Goal: Task Accomplishment & Management: Manage account settings

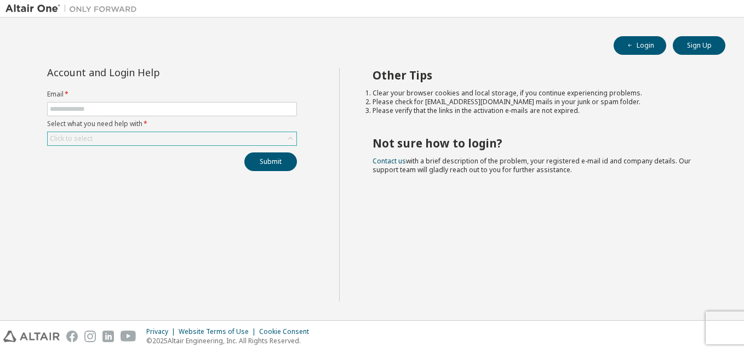
click at [218, 134] on div "Click to select" at bounding box center [172, 138] width 249 height 13
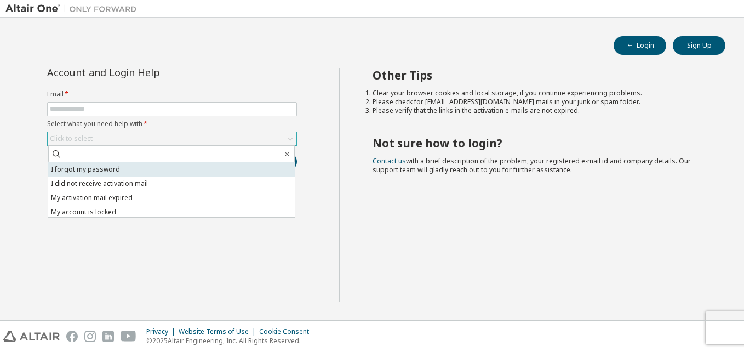
click at [152, 164] on li "I forgot my password" at bounding box center [171, 169] width 247 height 14
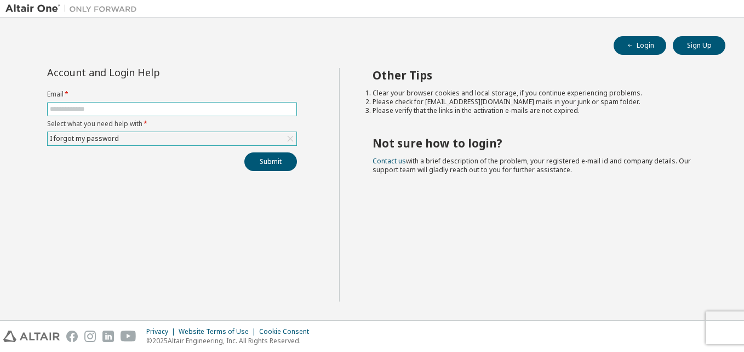
click at [163, 114] on span at bounding box center [172, 109] width 250 height 14
click at [163, 113] on span at bounding box center [172, 109] width 250 height 14
click at [164, 112] on input "text" at bounding box center [172, 109] width 244 height 9
type input "**********"
click at [256, 164] on button "Submit" at bounding box center [270, 161] width 53 height 19
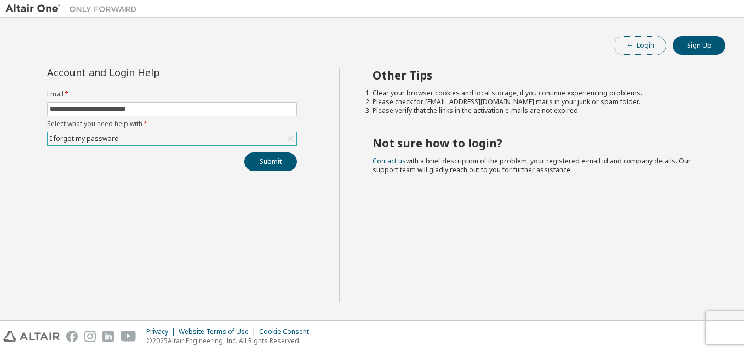
click at [632, 42] on icon "button" at bounding box center [630, 45] width 7 height 7
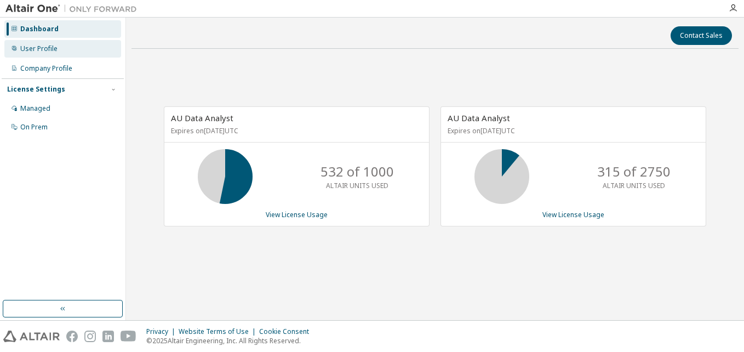
click at [54, 51] on div "User Profile" at bounding box center [38, 48] width 37 height 9
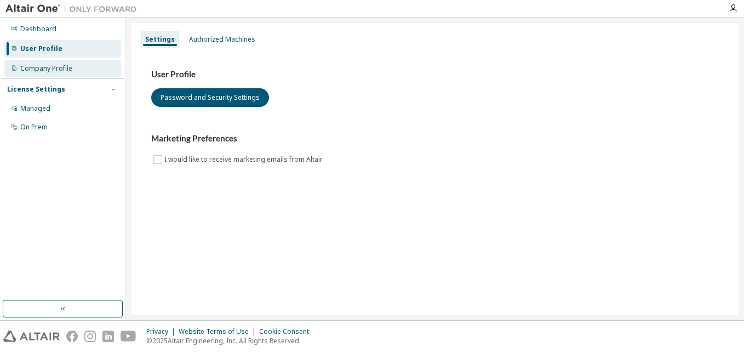
click at [83, 66] on div "Company Profile" at bounding box center [62, 69] width 117 height 18
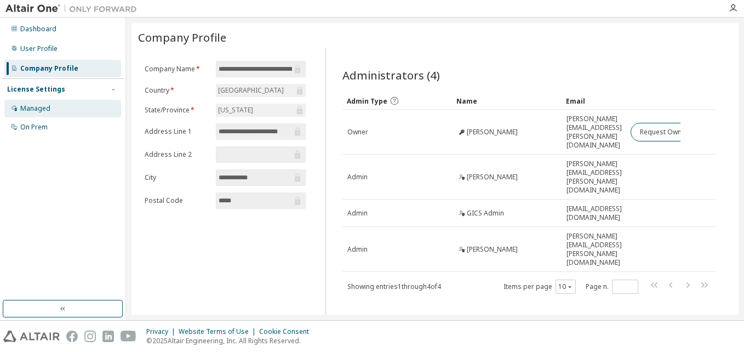
click at [66, 108] on div "Managed" at bounding box center [62, 109] width 117 height 18
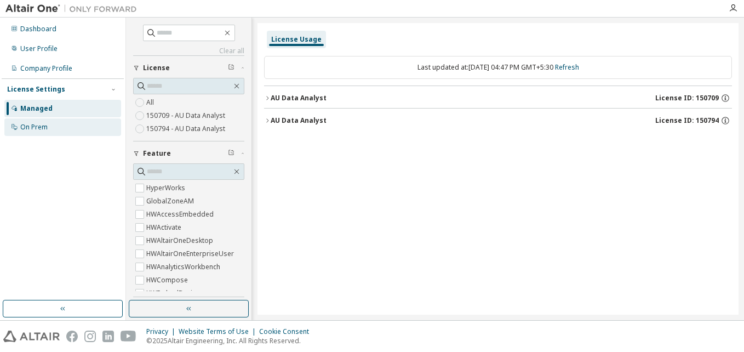
click at [66, 127] on div "On Prem" at bounding box center [62, 127] width 117 height 18
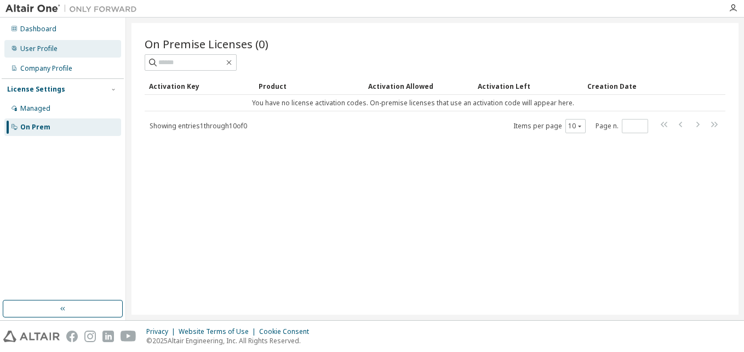
click at [94, 41] on div "User Profile" at bounding box center [62, 49] width 117 height 18
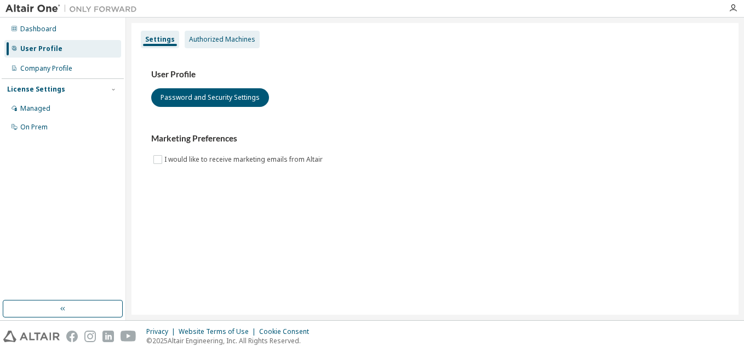
click at [225, 42] on div "Authorized Machines" at bounding box center [222, 39] width 66 height 9
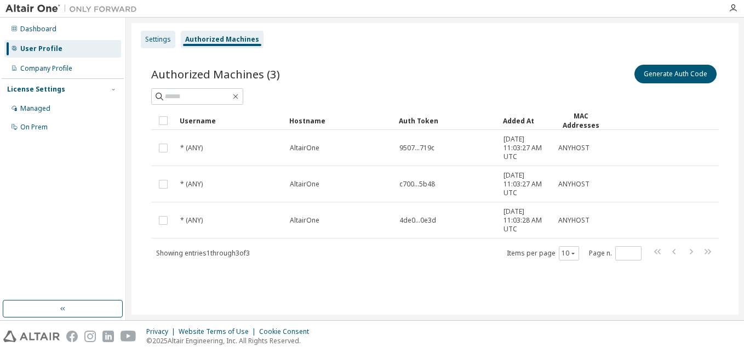
click at [168, 38] on div "Settings" at bounding box center [158, 39] width 26 height 9
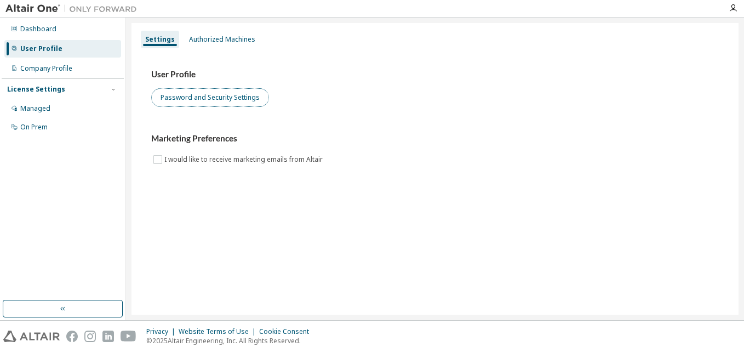
click at [210, 99] on button "Password and Security Settings" at bounding box center [210, 97] width 118 height 19
